Goal: Information Seeking & Learning: Learn about a topic

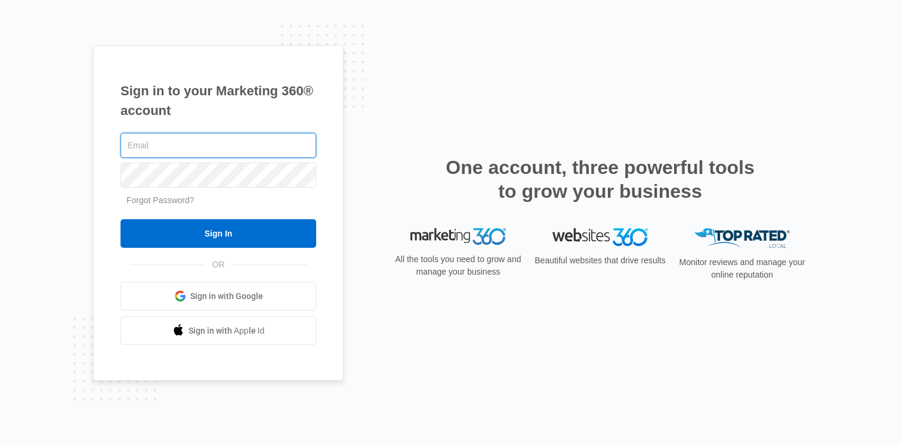
type input "[EMAIL_ADDRESS][DOMAIN_NAME]"
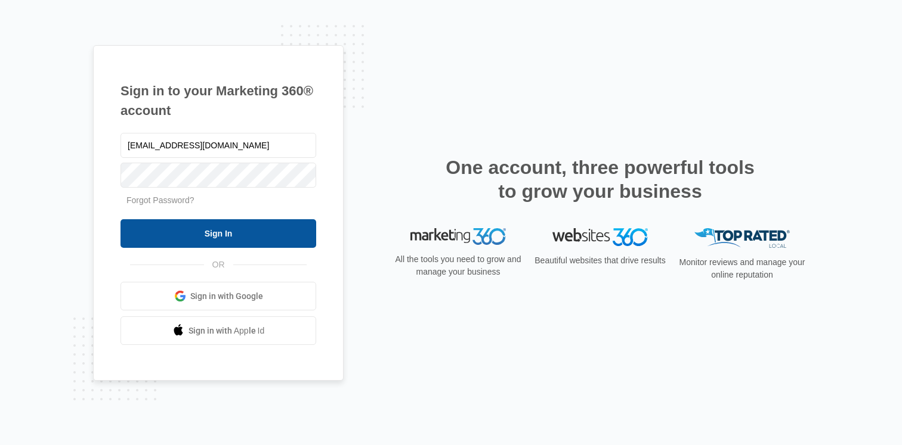
click at [247, 234] on input "Sign In" at bounding box center [218, 233] width 196 height 29
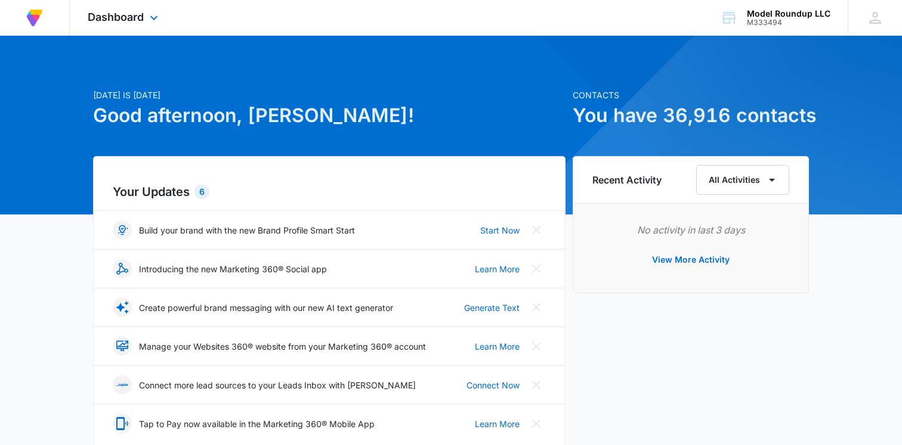
click at [46, 18] on div "At Volusion, we work hard to foster a great work environment where everyone fee…" at bounding box center [34, 17] width 33 height 35
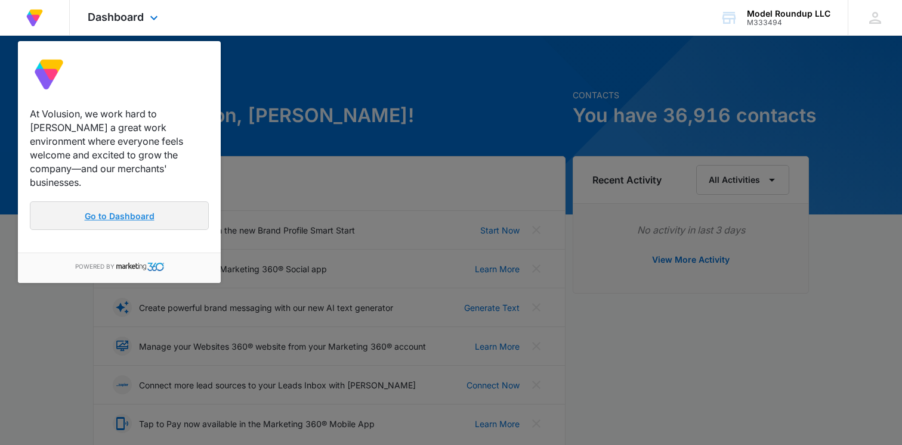
click at [129, 208] on link "Go to Dashboard" at bounding box center [119, 216] width 179 height 29
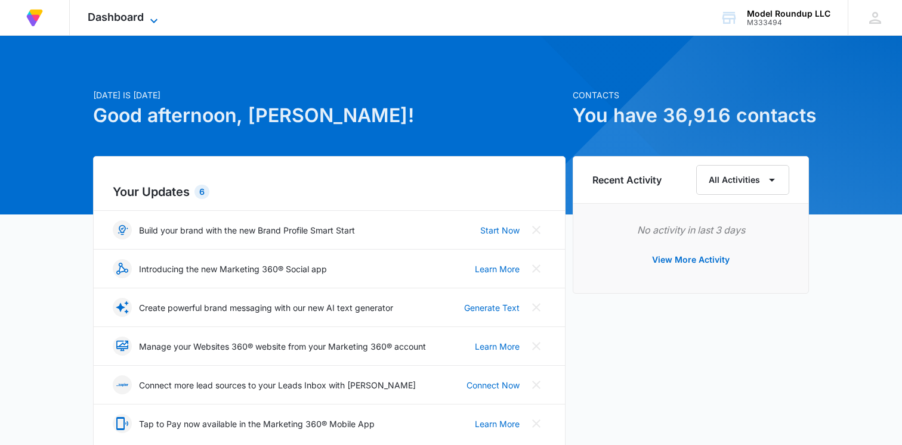
click at [134, 20] on span "Dashboard" at bounding box center [116, 17] width 56 height 13
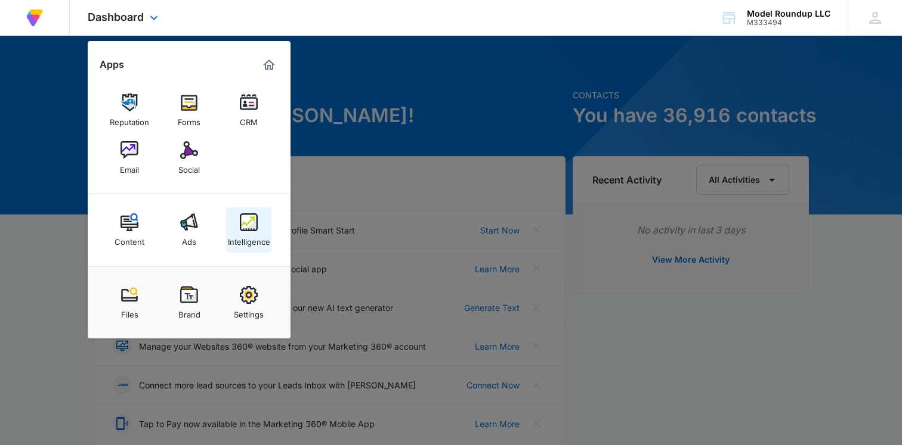
click at [244, 233] on div "Intelligence" at bounding box center [249, 239] width 42 height 16
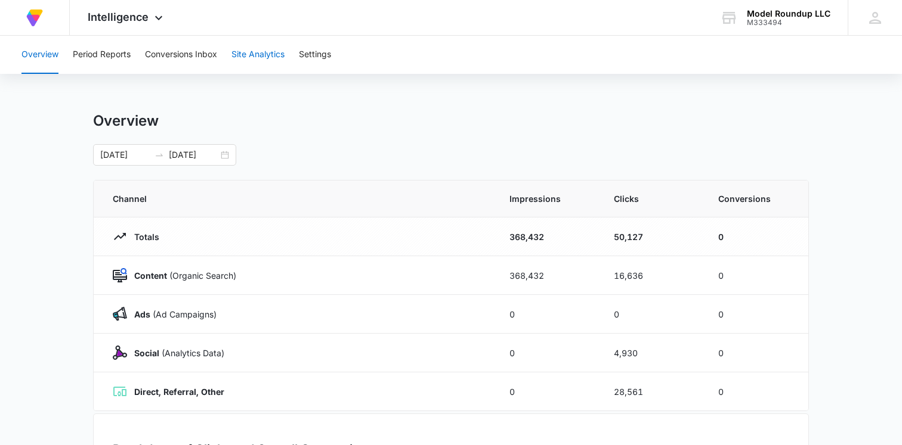
click at [263, 57] on button "Site Analytics" at bounding box center [257, 55] width 53 height 38
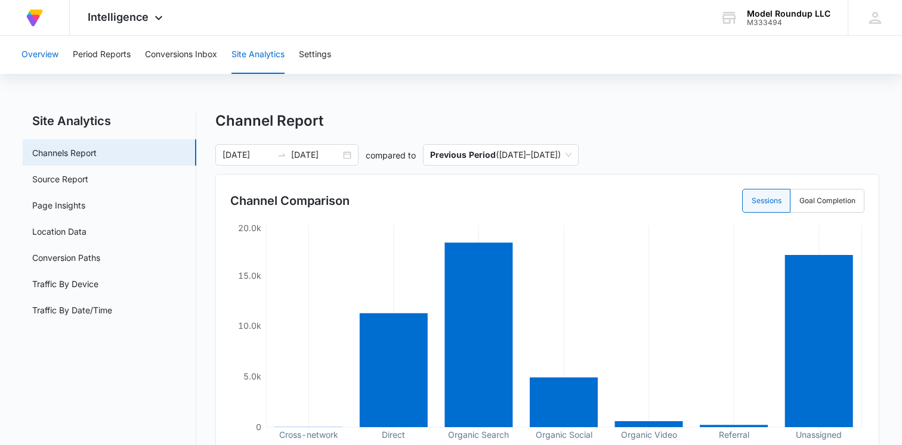
click at [36, 48] on button "Overview" at bounding box center [39, 55] width 37 height 38
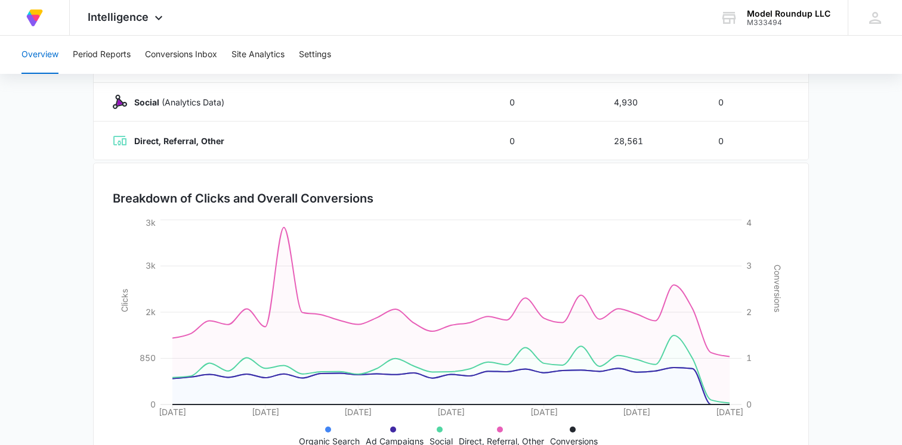
scroll to position [293, 0]
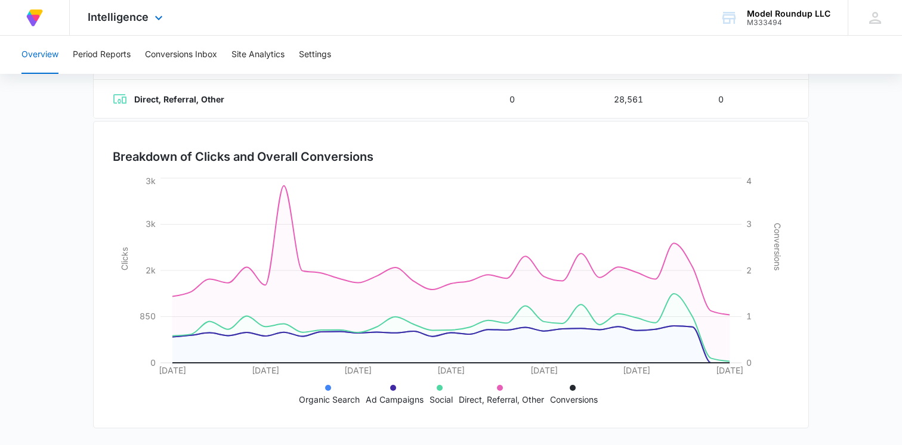
click at [143, 30] on div "Intelligence Apps Reputation Forms CRM Email Social Content Ads Intelligence Fi…" at bounding box center [127, 17] width 114 height 35
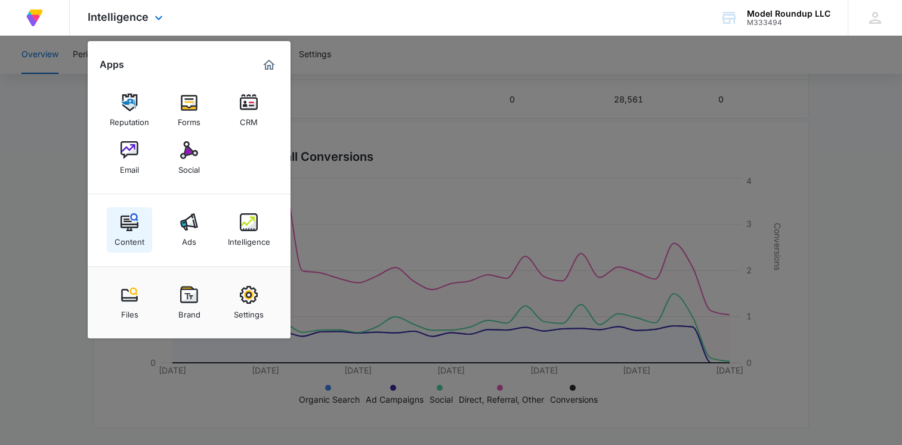
click at [131, 231] on img at bounding box center [129, 222] width 18 height 18
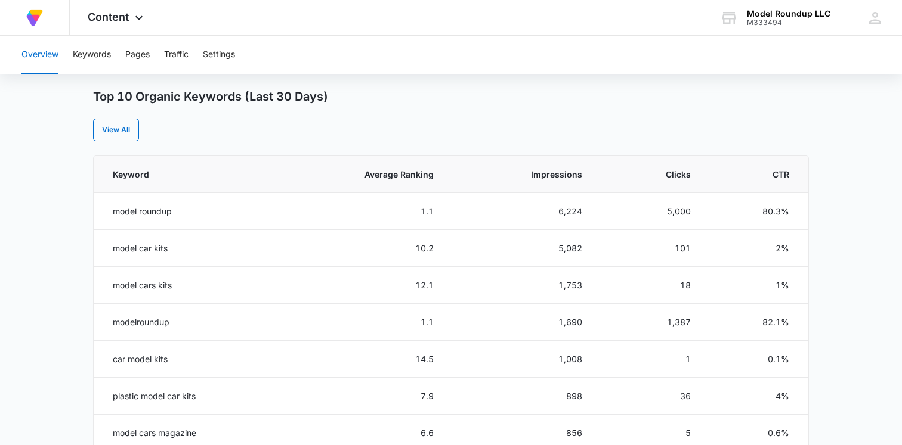
scroll to position [466, 0]
click at [88, 53] on button "Keywords" at bounding box center [92, 55] width 38 height 38
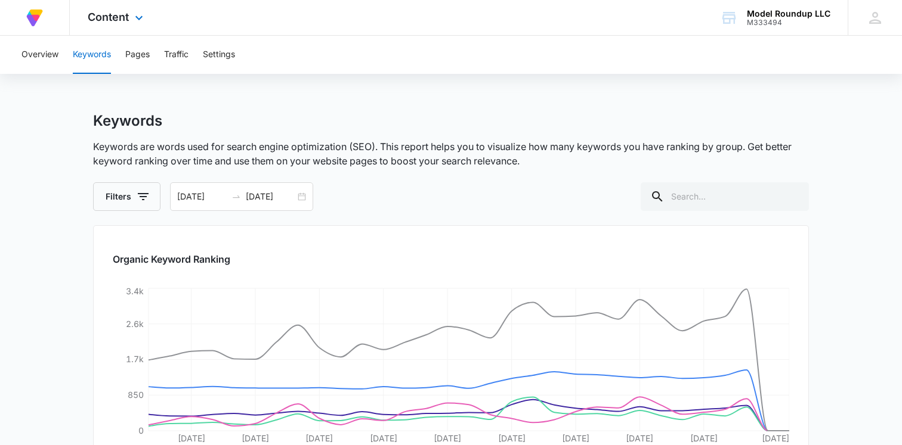
click at [111, 24] on div "Content Apps Reputation Forms CRM Email Social Content Ads Intelligence Files B…" at bounding box center [117, 17] width 94 height 35
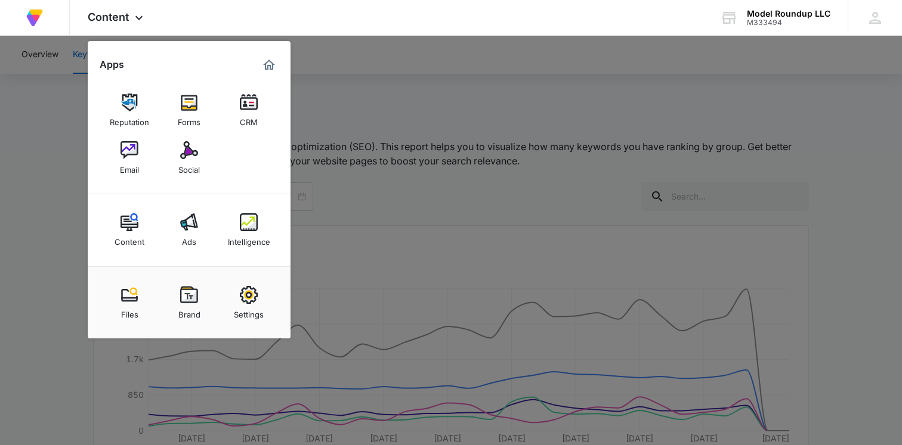
click at [34, 153] on div at bounding box center [451, 222] width 902 height 445
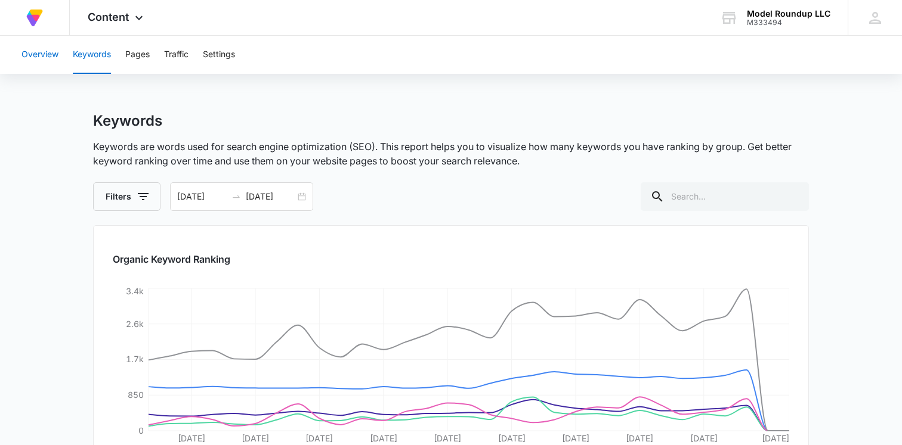
click at [49, 49] on button "Overview" at bounding box center [39, 55] width 37 height 38
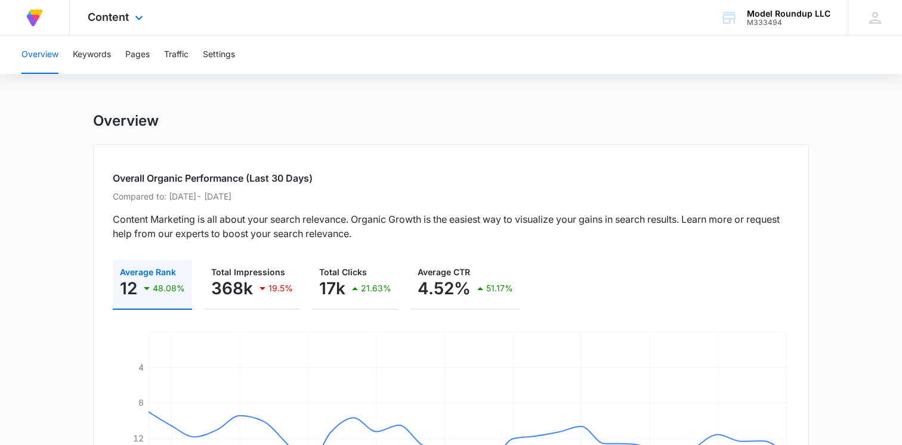
click at [42, 18] on img at bounding box center [34, 17] width 21 height 21
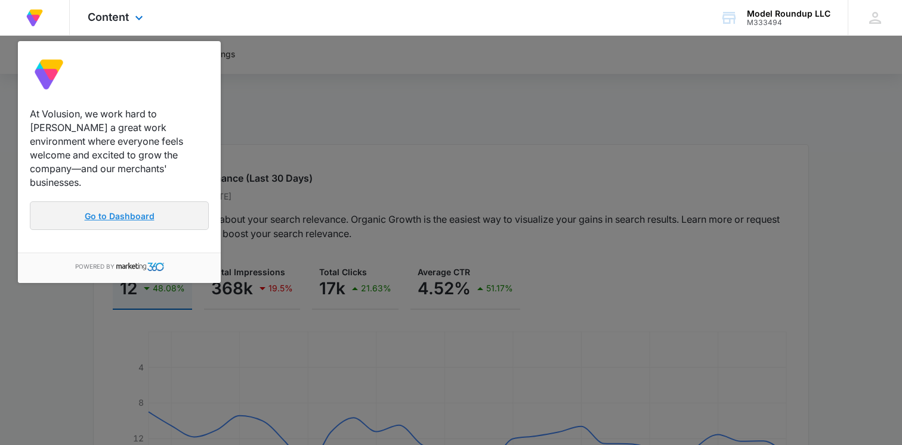
click at [137, 207] on link "Go to Dashboard" at bounding box center [119, 216] width 179 height 29
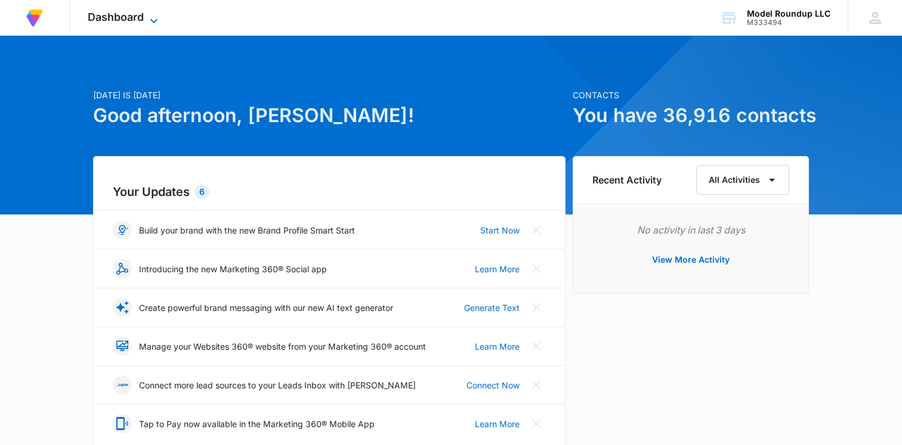
click at [119, 12] on span "Dashboard" at bounding box center [116, 17] width 56 height 13
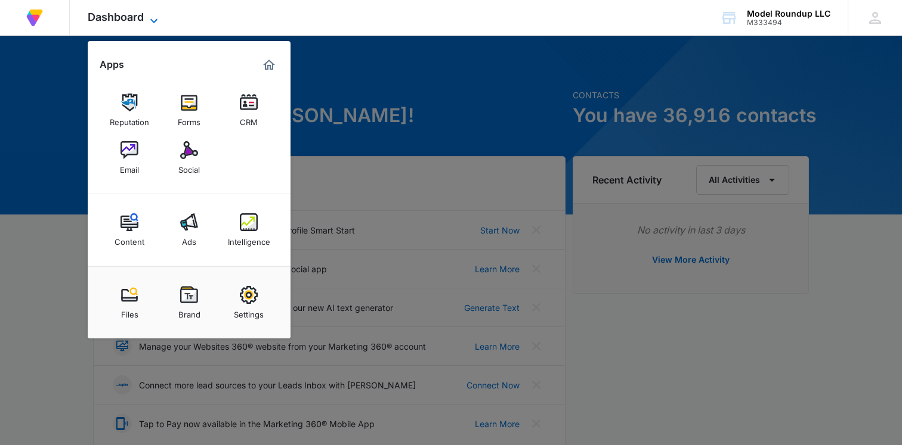
click at [148, 16] on icon at bounding box center [154, 21] width 14 height 14
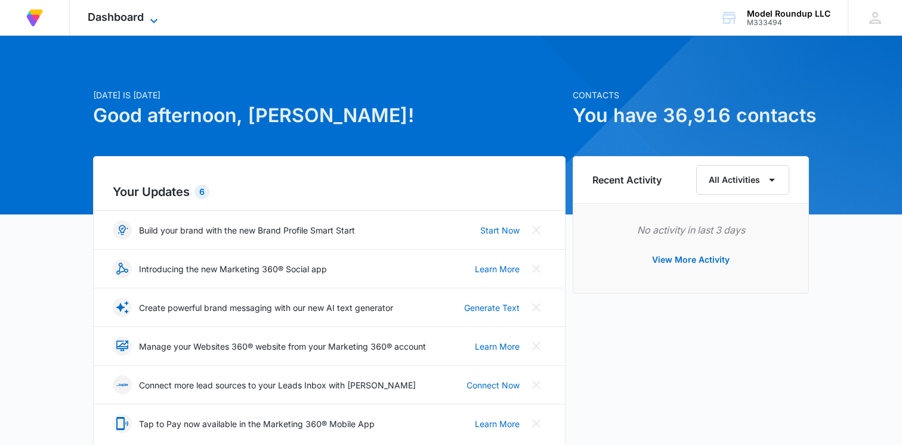
click at [148, 16] on icon at bounding box center [154, 21] width 14 height 14
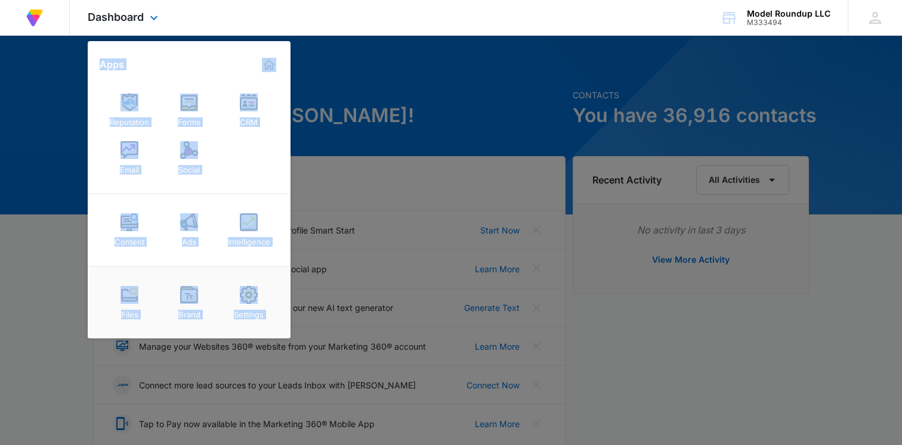
click at [213, 69] on div "Apps" at bounding box center [189, 64] width 179 height 19
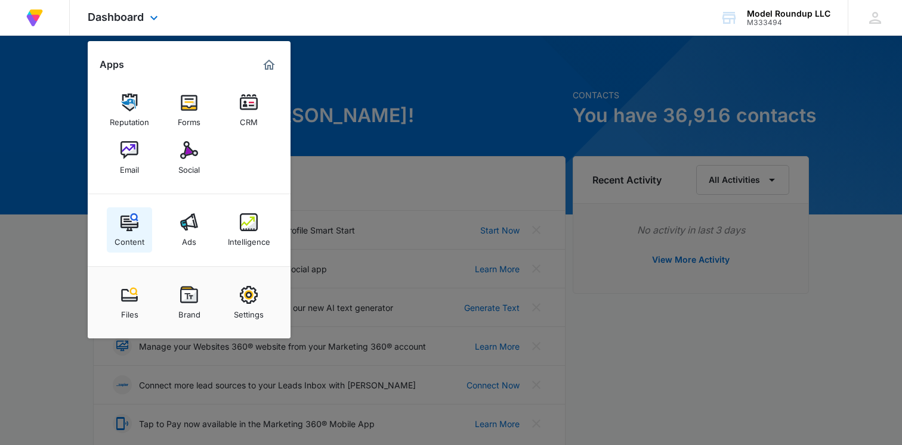
click at [131, 227] on img at bounding box center [129, 222] width 18 height 18
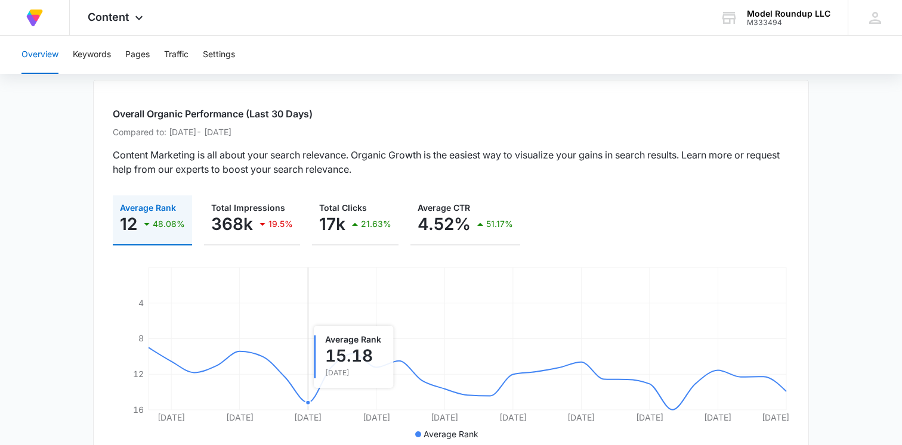
scroll to position [93, 0]
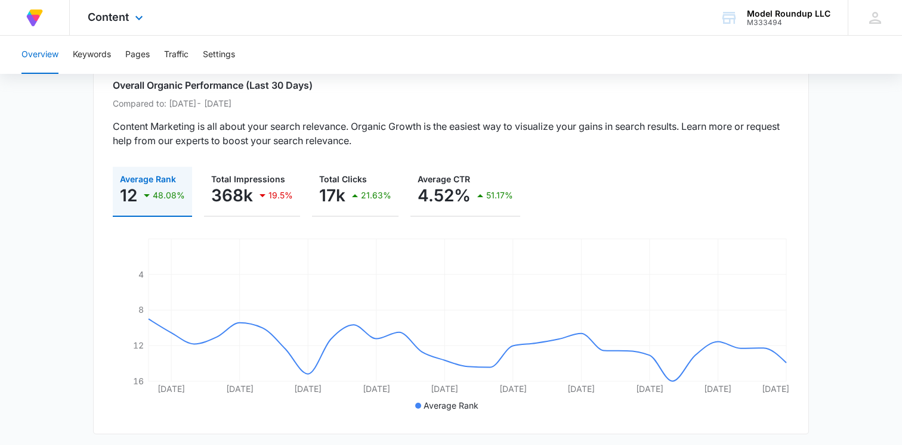
click at [137, 26] on div "Content Apps Reputation Forms CRM Email Social Content Ads Intelligence Files B…" at bounding box center [117, 17] width 94 height 35
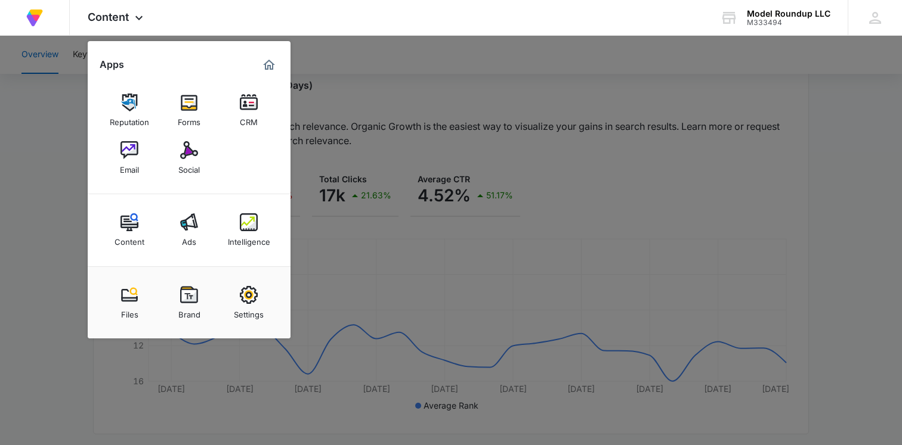
click at [507, 148] on div at bounding box center [451, 222] width 902 height 445
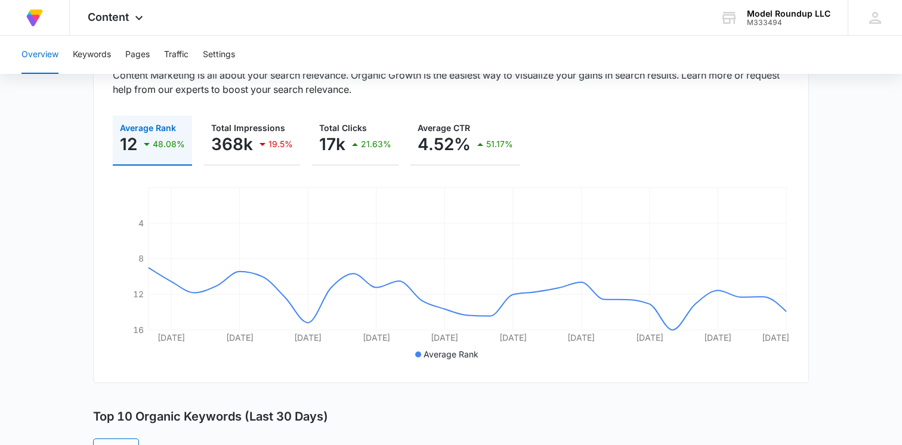
scroll to position [0, 0]
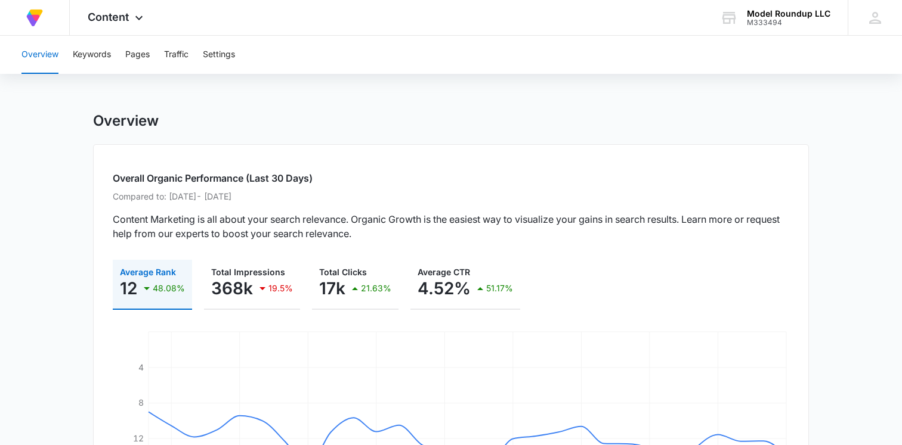
click at [192, 48] on div "Overview Keywords Pages Traffic Settings" at bounding box center [450, 55] width 873 height 38
click at [179, 52] on button "Traffic" at bounding box center [176, 55] width 24 height 38
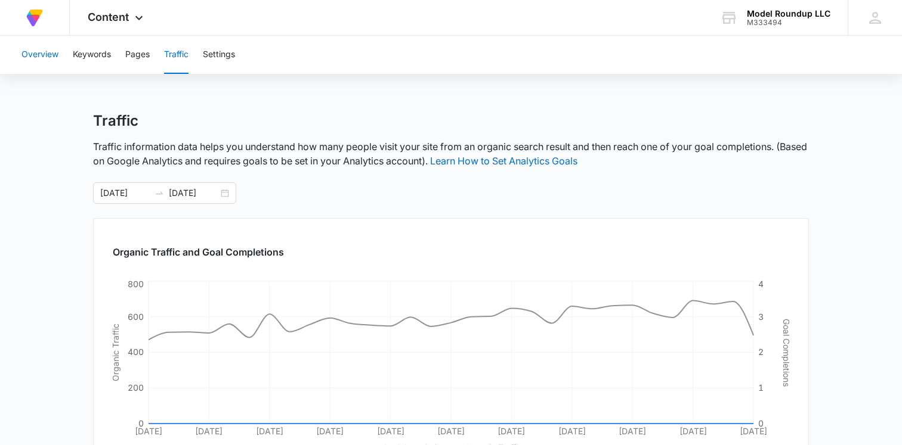
click at [41, 57] on button "Overview" at bounding box center [39, 55] width 37 height 38
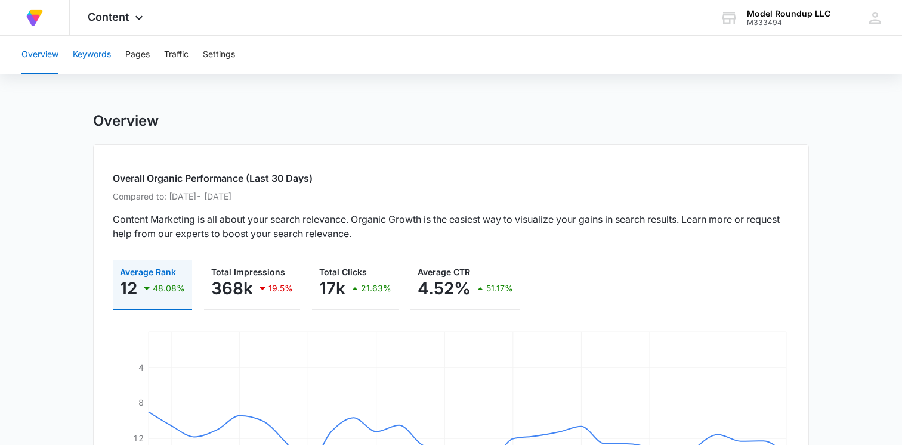
click at [94, 51] on button "Keywords" at bounding box center [92, 55] width 38 height 38
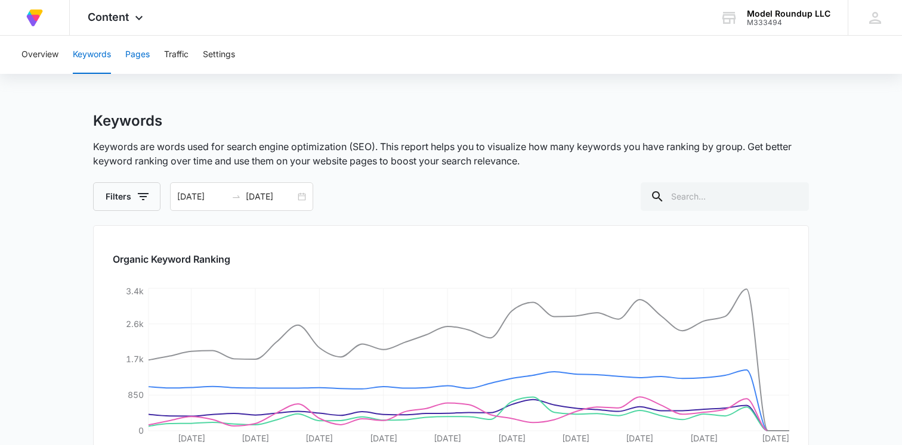
click at [139, 54] on button "Pages" at bounding box center [137, 55] width 24 height 38
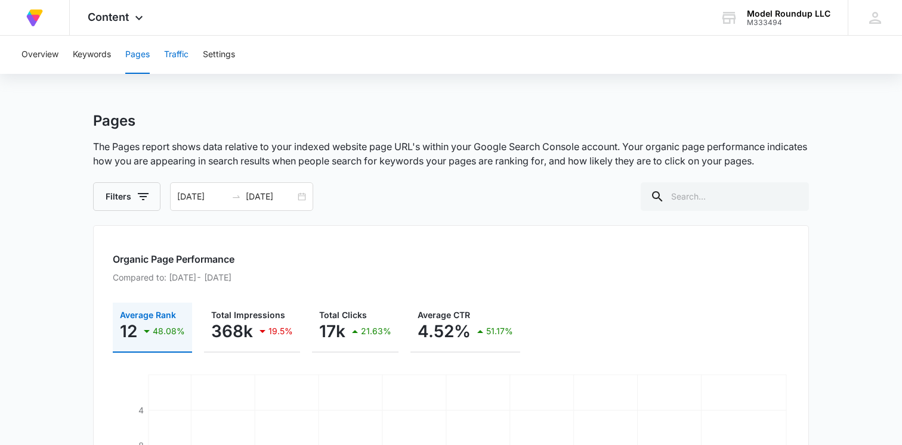
click at [175, 55] on button "Traffic" at bounding box center [176, 55] width 24 height 38
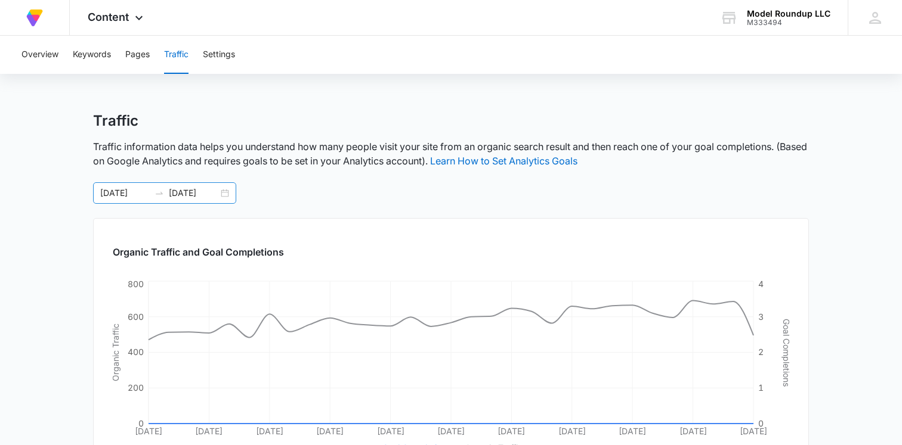
click at [221, 194] on div "09/14/2025 10/14/2025" at bounding box center [164, 192] width 143 height 21
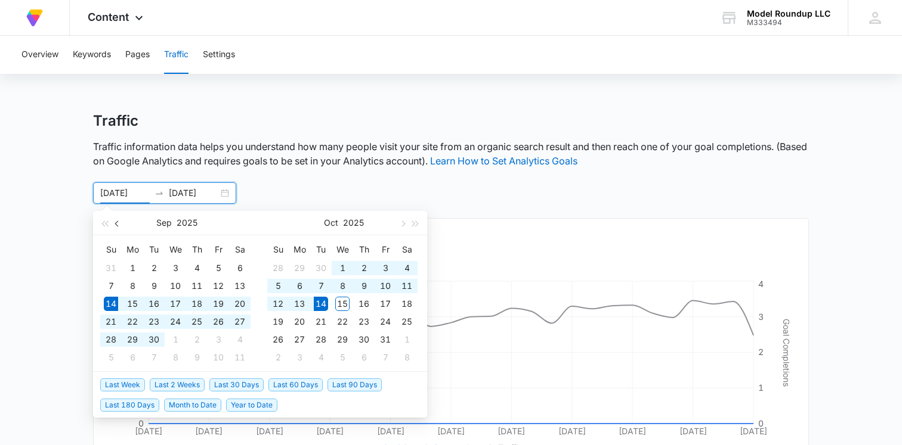
click at [116, 224] on span "button" at bounding box center [118, 224] width 6 height 6
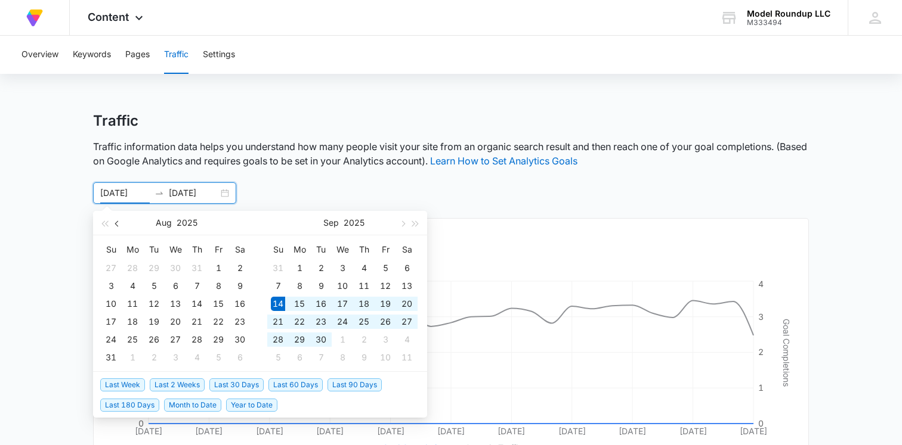
click at [116, 224] on span "button" at bounding box center [118, 224] width 6 height 6
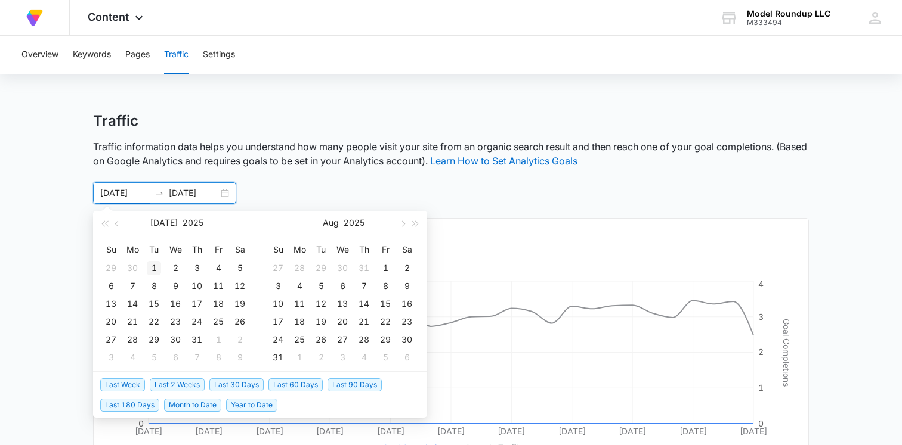
type input "07/01/2025"
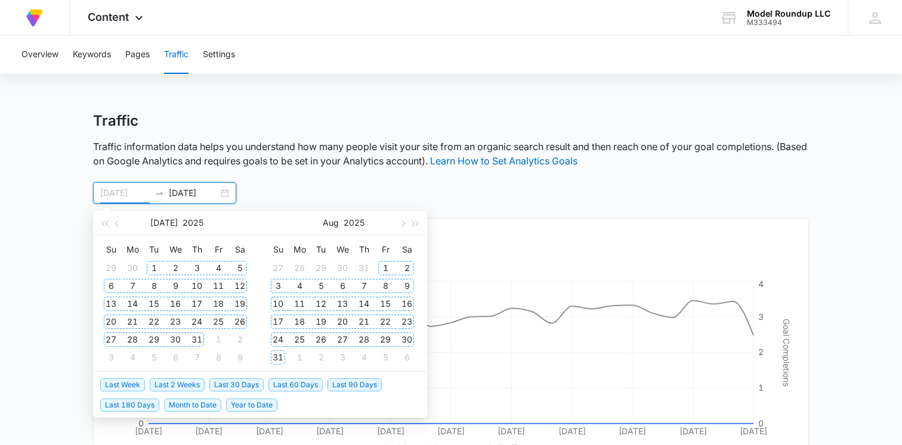
click at [154, 268] on div "1" at bounding box center [154, 268] width 14 height 14
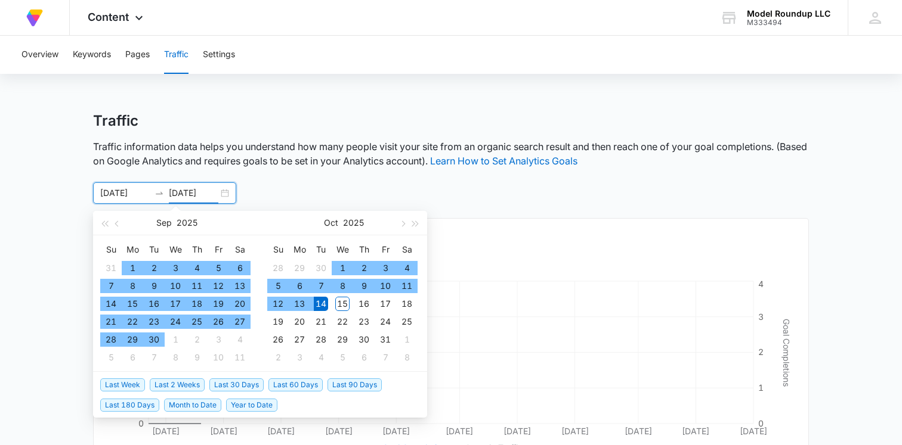
type input "10/14/2025"
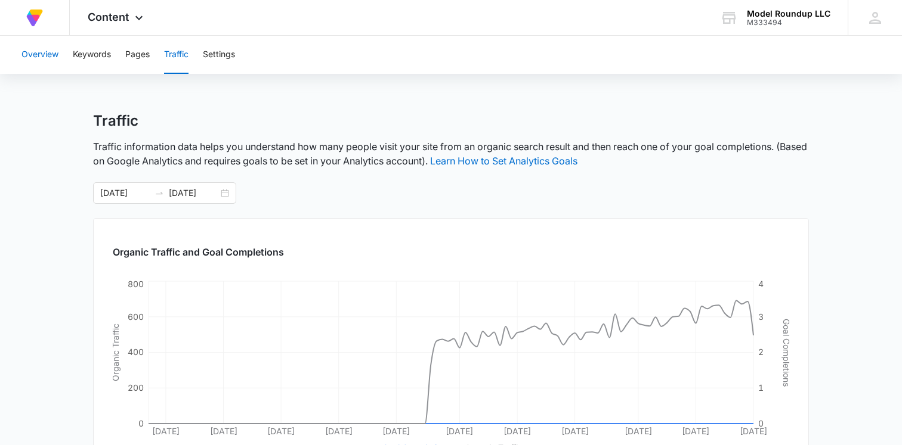
click at [38, 57] on button "Overview" at bounding box center [39, 55] width 37 height 38
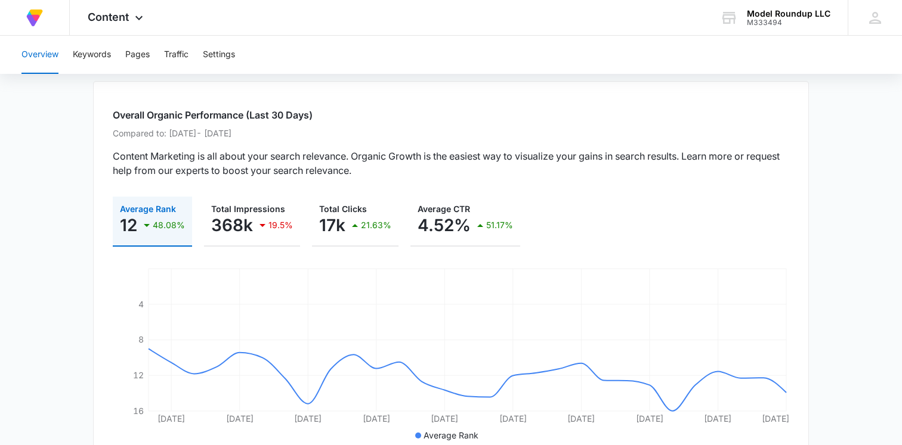
scroll to position [69, 0]
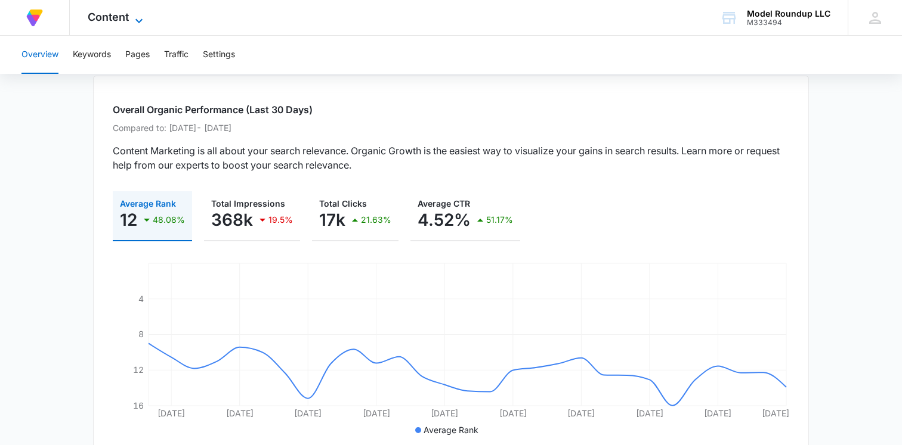
click at [110, 16] on span "Content" at bounding box center [108, 17] width 41 height 13
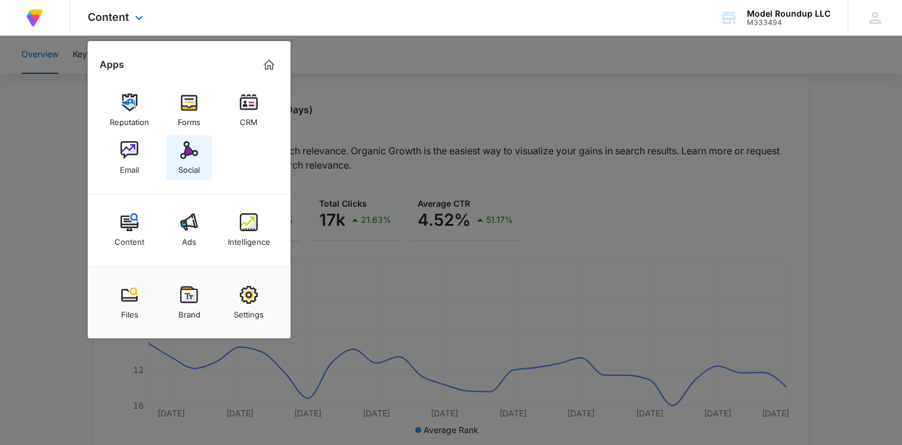
click at [194, 162] on div "Social" at bounding box center [188, 167] width 21 height 16
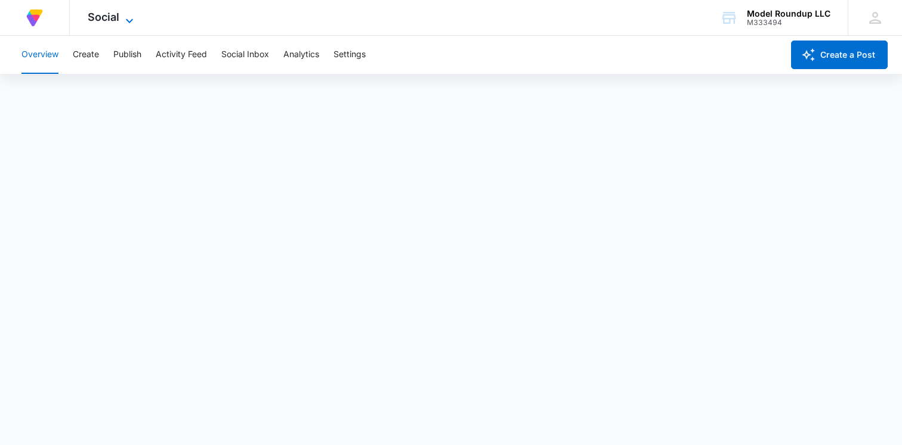
click at [102, 21] on span "Social" at bounding box center [104, 17] width 32 height 13
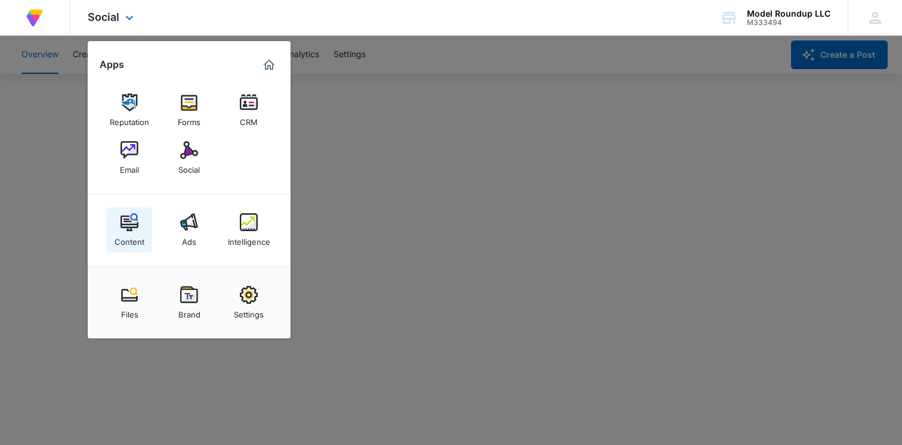
click at [134, 224] on img at bounding box center [129, 222] width 18 height 18
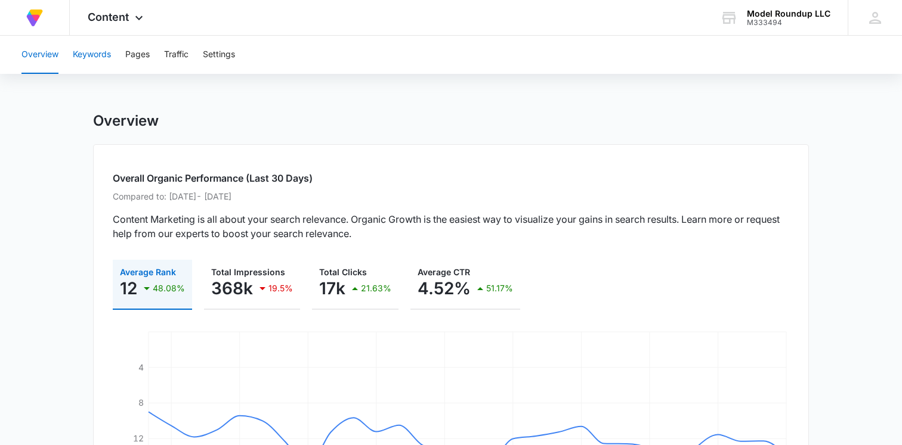
click at [102, 55] on button "Keywords" at bounding box center [92, 55] width 38 height 38
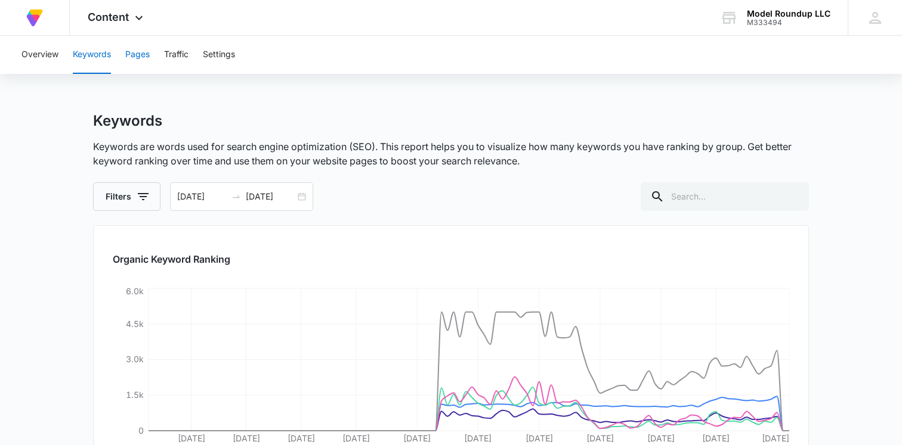
scroll to position [13, 0]
